Goal: Transaction & Acquisition: Download file/media

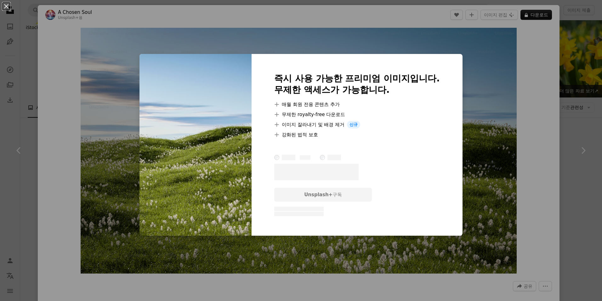
scroll to position [645, 0]
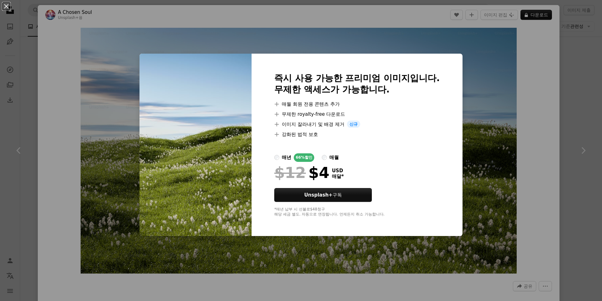
click at [483, 103] on div "An X shape 즉시 사용 가능한 프리미엄 이미지입니다. 무제한 액세스가 가능합니다. A plus sign 매월 회원 전용 콘텐츠 추가 A…" at bounding box center [301, 150] width 602 height 301
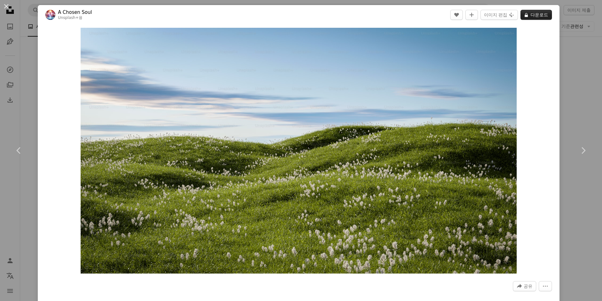
click at [530, 16] on button "A lock 다운로드" at bounding box center [537, 15] width 32 height 10
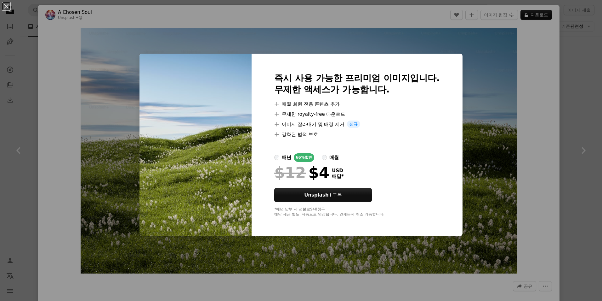
click at [504, 91] on div "An X shape 즉시 사용 가능한 프리미엄 이미지입니다. 무제한 액세스가 가능합니다. A plus sign 매월 회원 전용 콘텐츠 추가 A…" at bounding box center [301, 150] width 602 height 301
